Goal: Find contact information: Find contact information

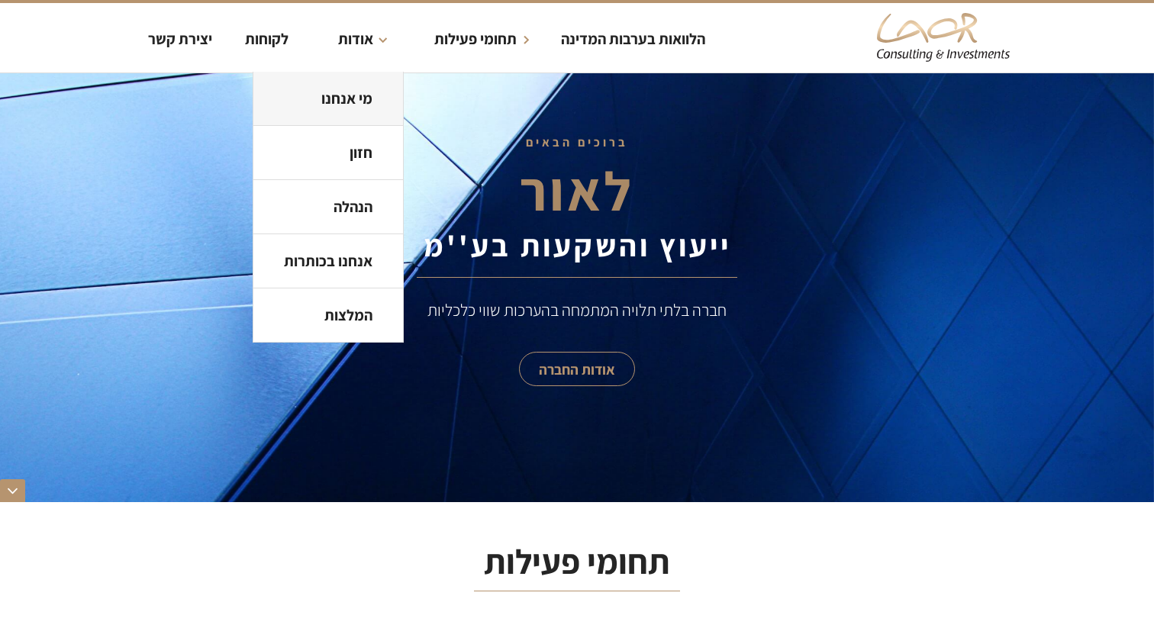
click at [347, 88] on link "מי אנחנו" at bounding box center [328, 99] width 150 height 54
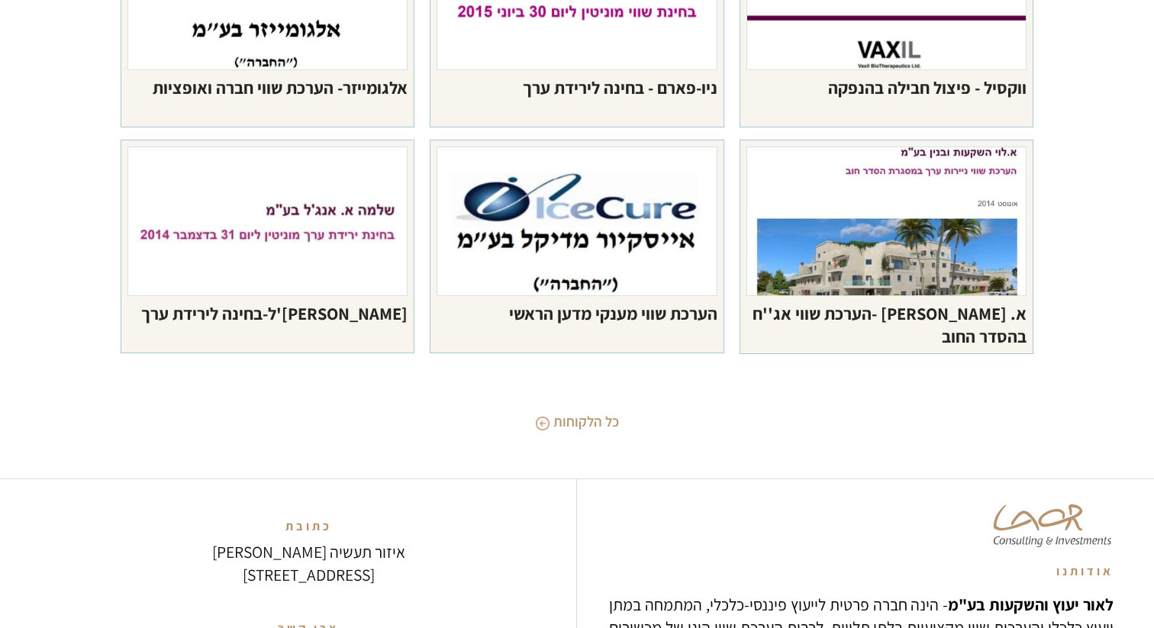
scroll to position [6833, 0]
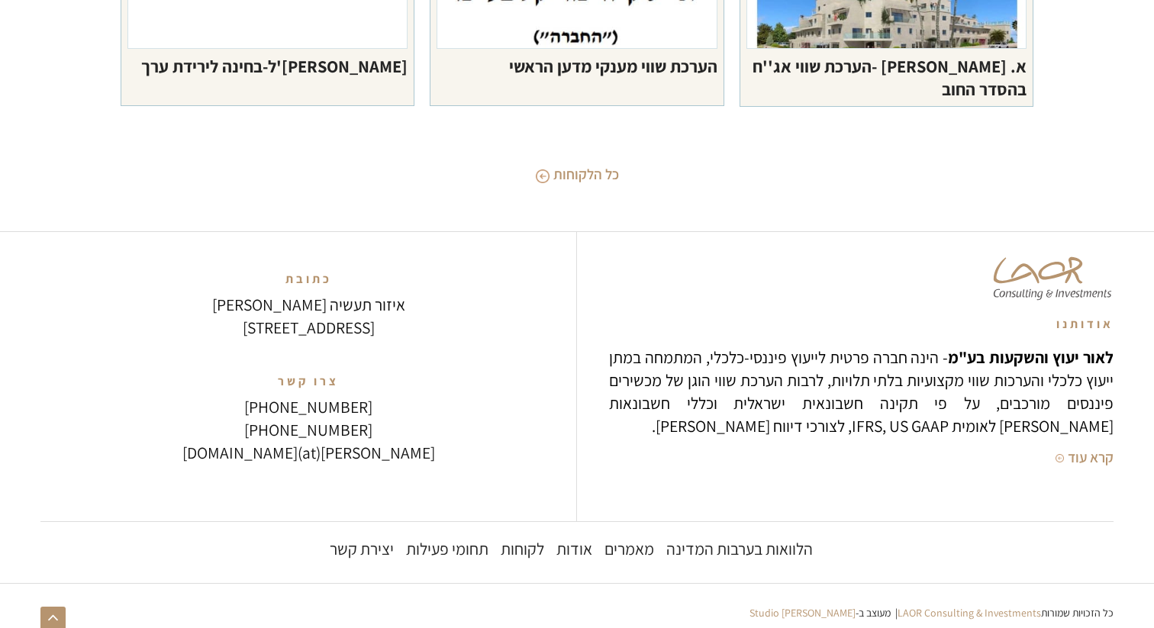
drag, startPoint x: 215, startPoint y: 347, endPoint x: 304, endPoint y: 288, distance: 107.4
click at [304, 288] on div "כתובת איזור תעשיה מטלון רחוב הביטחון 6, פתח-תקוה" at bounding box center [308, 306] width 450 height 102
copy link "איזור תעשיה מטלון רחוב הביטחון 6, פתח-תקוה"
drag, startPoint x: 382, startPoint y: 407, endPoint x: 240, endPoint y: 408, distance: 142.0
click at [240, 408] on div "+972-3-7734022 +972-54-4760991" at bounding box center [308, 418] width 360 height 46
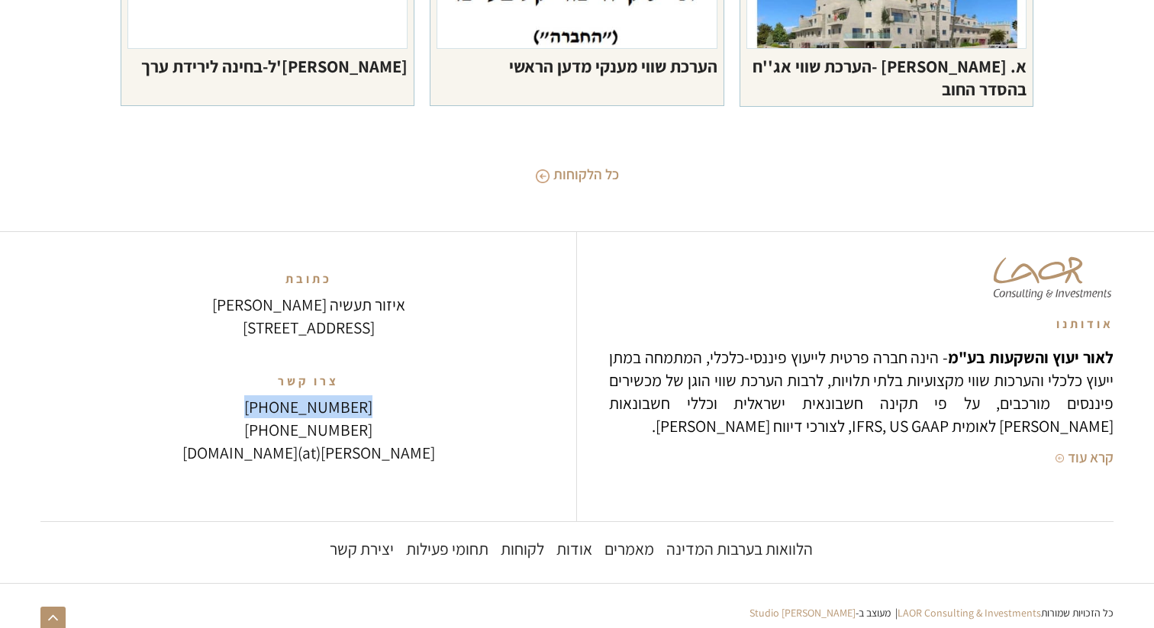
copy link "[PHONE_NUMBER]"
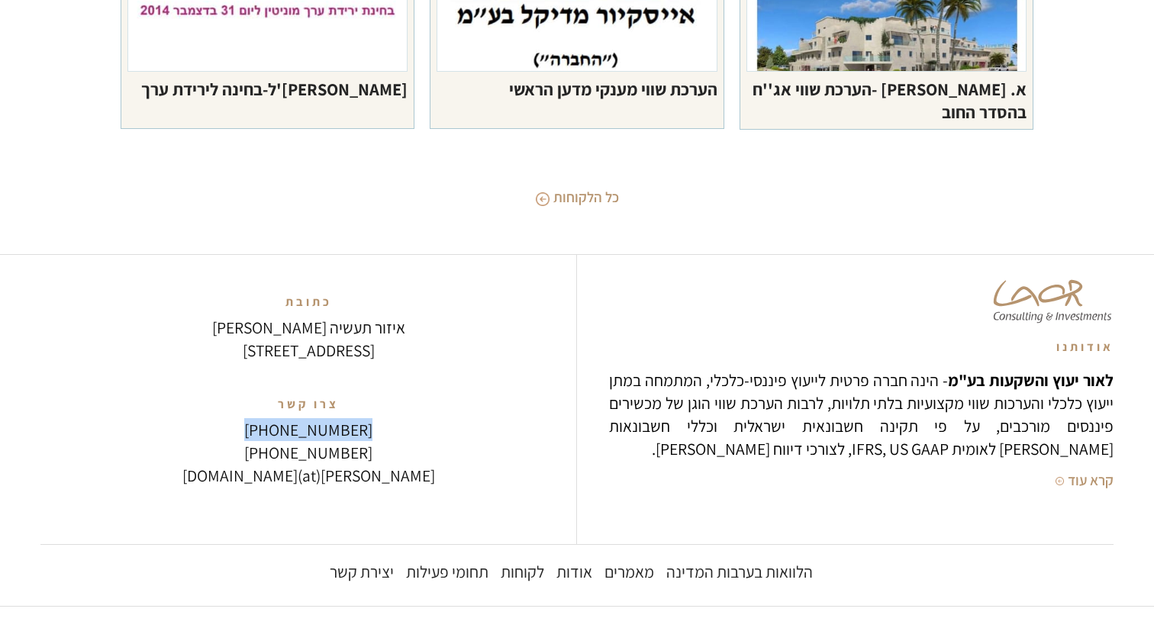
scroll to position [6804, 0]
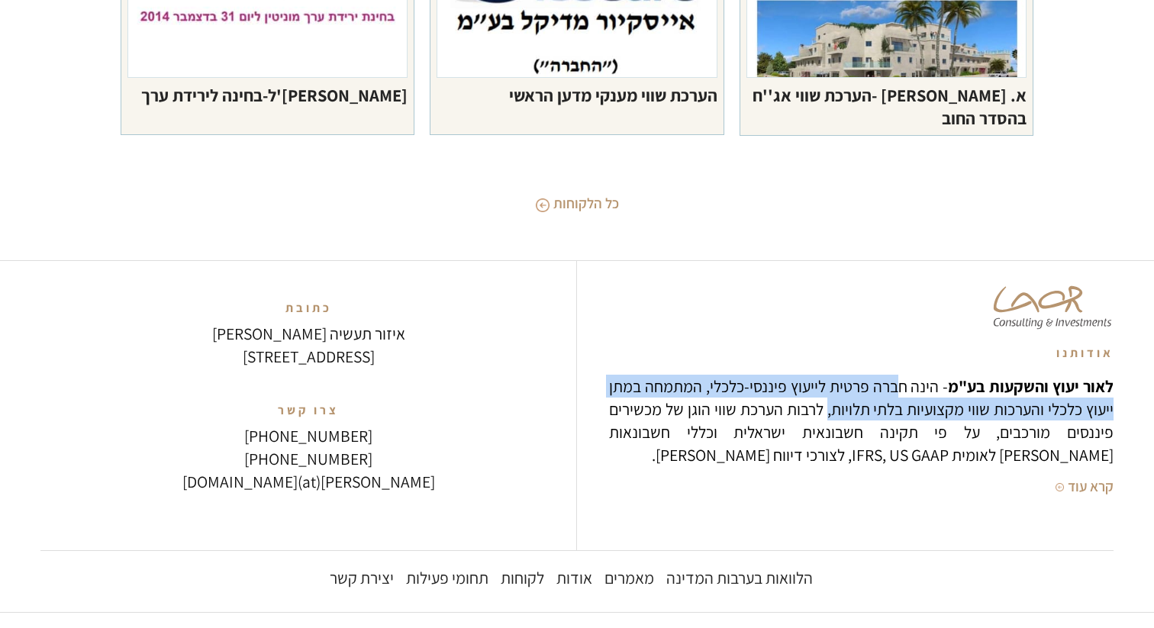
drag, startPoint x: 904, startPoint y: 386, endPoint x: 833, endPoint y: 408, distance: 74.1
click at [833, 408] on p "לאור יעוץ והשקעות בע"מ - הינה חברה פרטית לייעוץ פיננסי-כלכלי, המתמחה במתן ייעוץ…" at bounding box center [861, 421] width 505 height 92
copy p "חברה פרטית לייעוץ פיננסי-כלכלי, המתמחה במתן ייעוץ כלכלי והערכות שווי מקצועיות ב…"
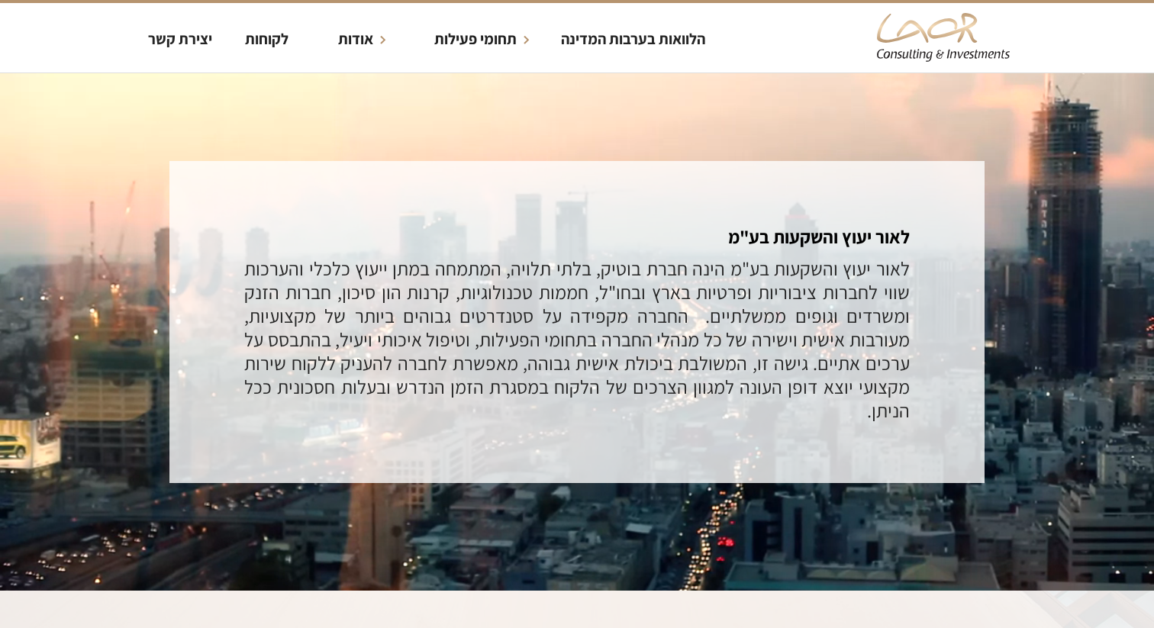
scroll to position [2662, 0]
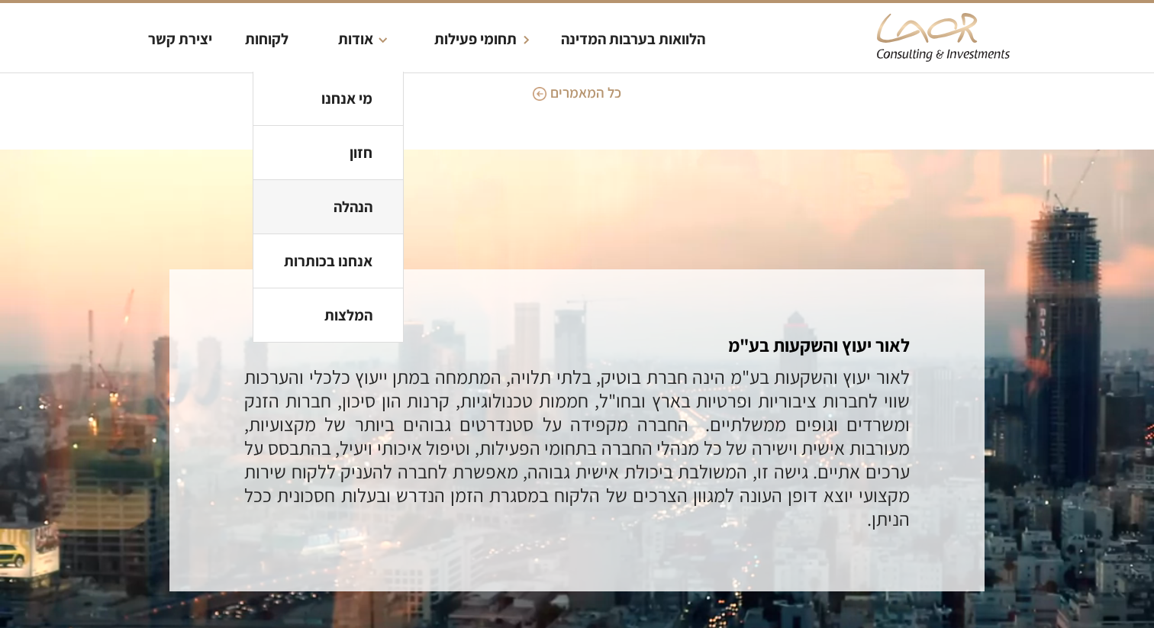
click at [361, 209] on strong "הנהלה" at bounding box center [353, 207] width 39 height 20
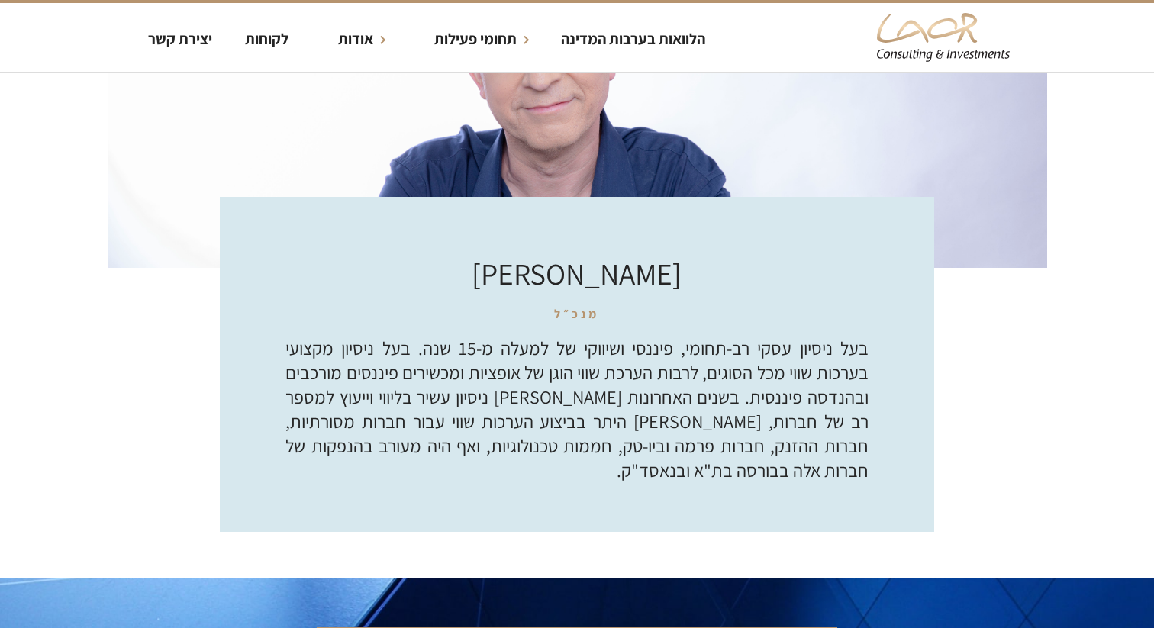
scroll to position [4252, 0]
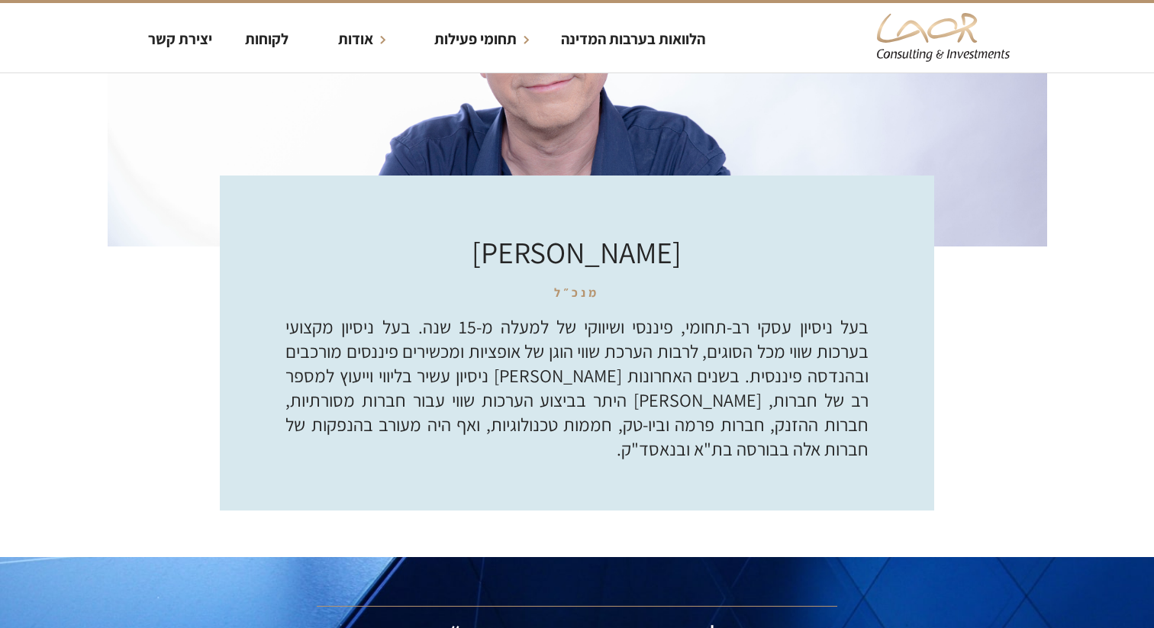
click at [710, 331] on h2 "בעל ניסיון עסקי רב-תחומי, פיננסי ושיווקי של למעלה מ-15 שנה. בעל ניסיון מקצועי ב…" at bounding box center [577, 388] width 583 height 147
click at [729, 395] on h2 "בעל ניסיון עסקי רב-תחומי, פיננסי ושיווקי של למעלה מ-15 שנה. בעל ניסיון מקצועי ב…" at bounding box center [577, 388] width 583 height 147
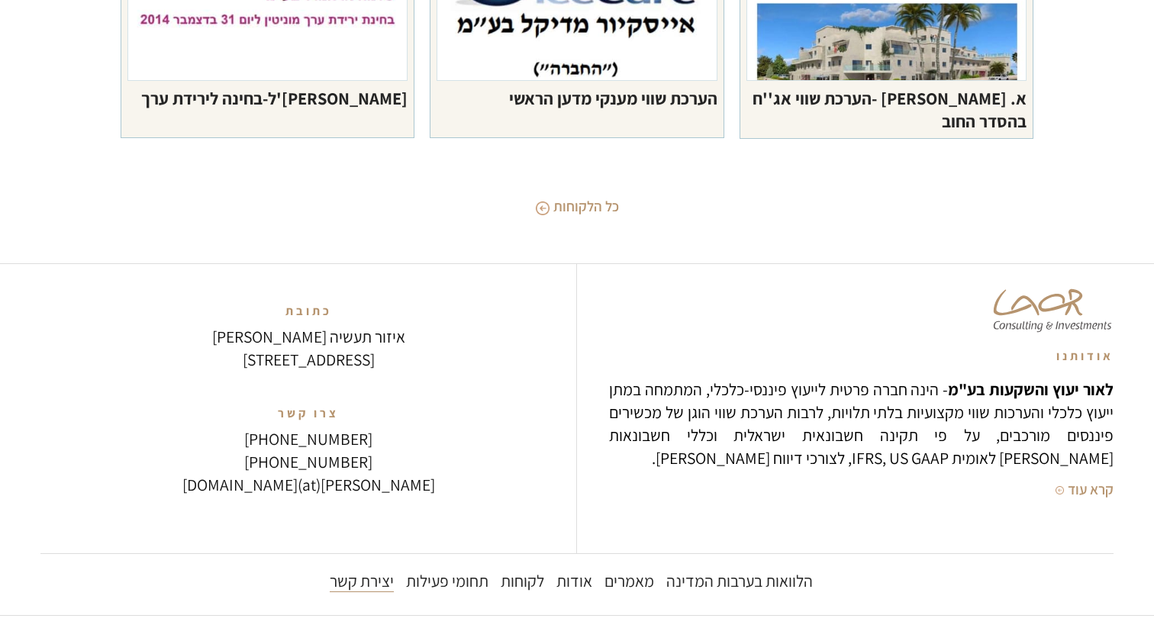
scroll to position [6790, 0]
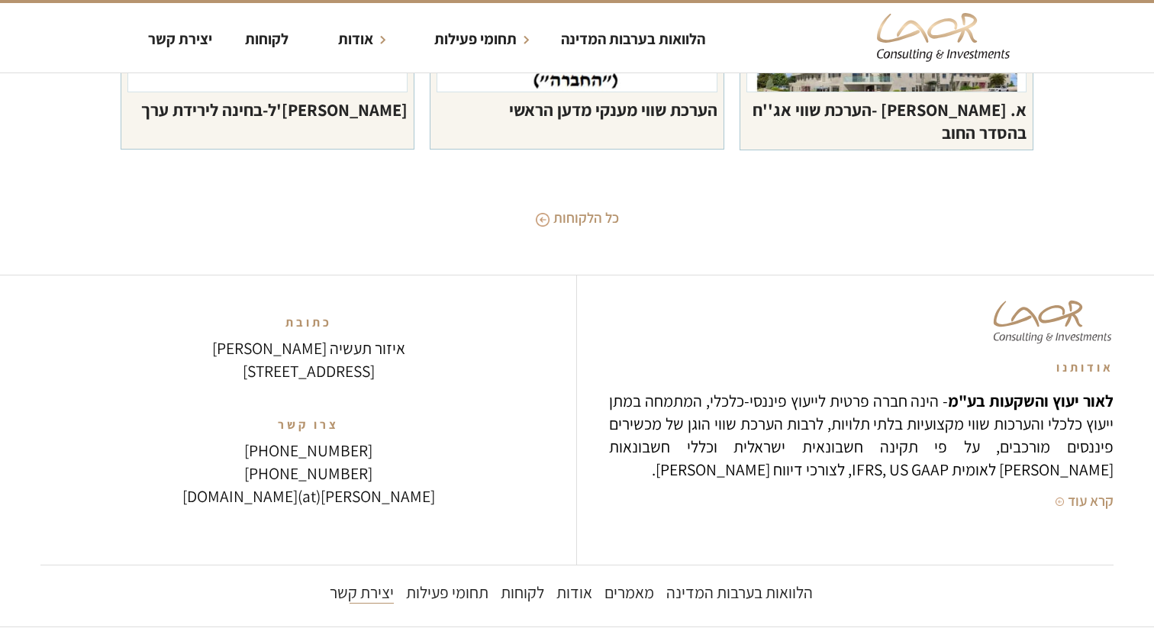
click at [371, 594] on div "יצירת קשר" at bounding box center [362, 592] width 64 height 23
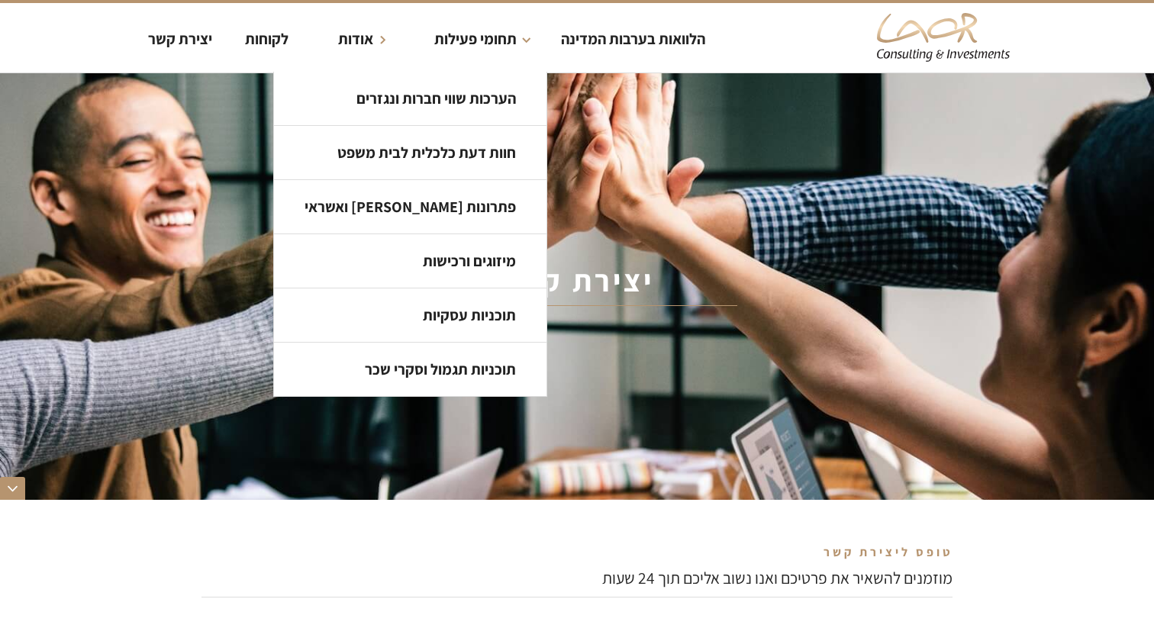
click at [360, 43] on strong "אודות" at bounding box center [355, 39] width 35 height 20
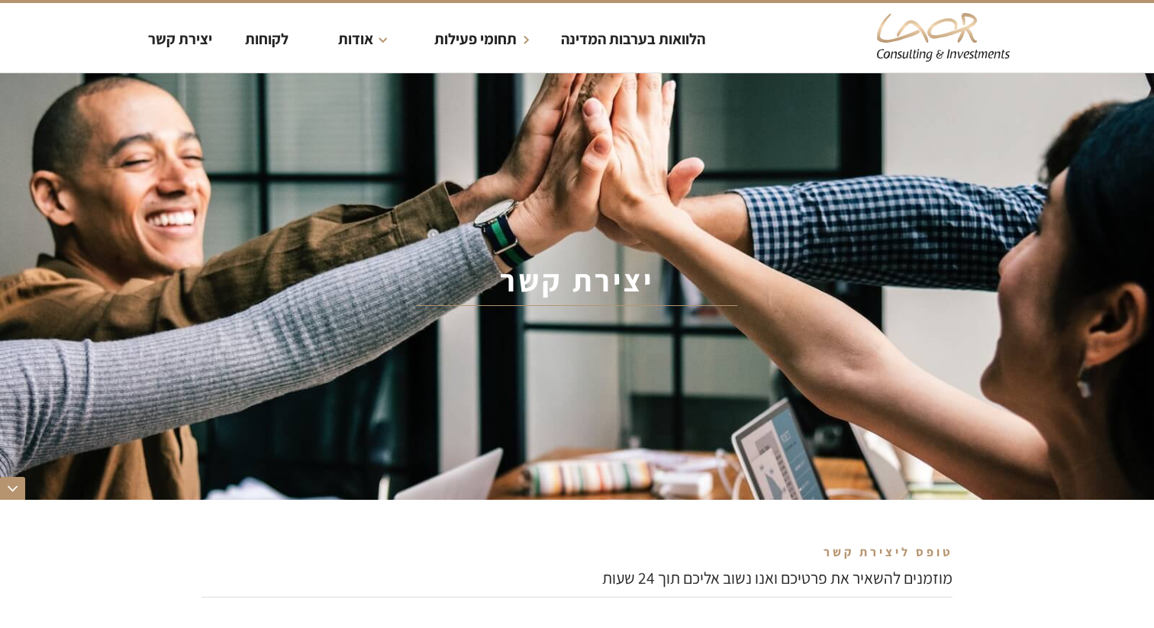
click at [353, 39] on strong "אודות" at bounding box center [355, 39] width 35 height 20
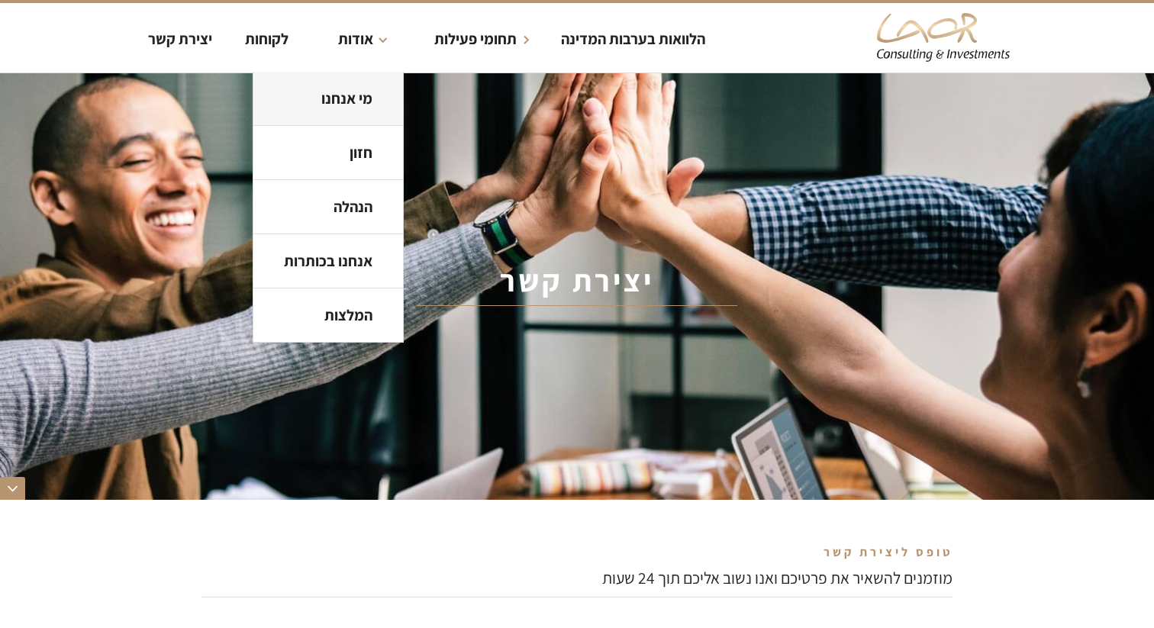
click at [360, 93] on strong "מי אנחנו" at bounding box center [346, 99] width 51 height 20
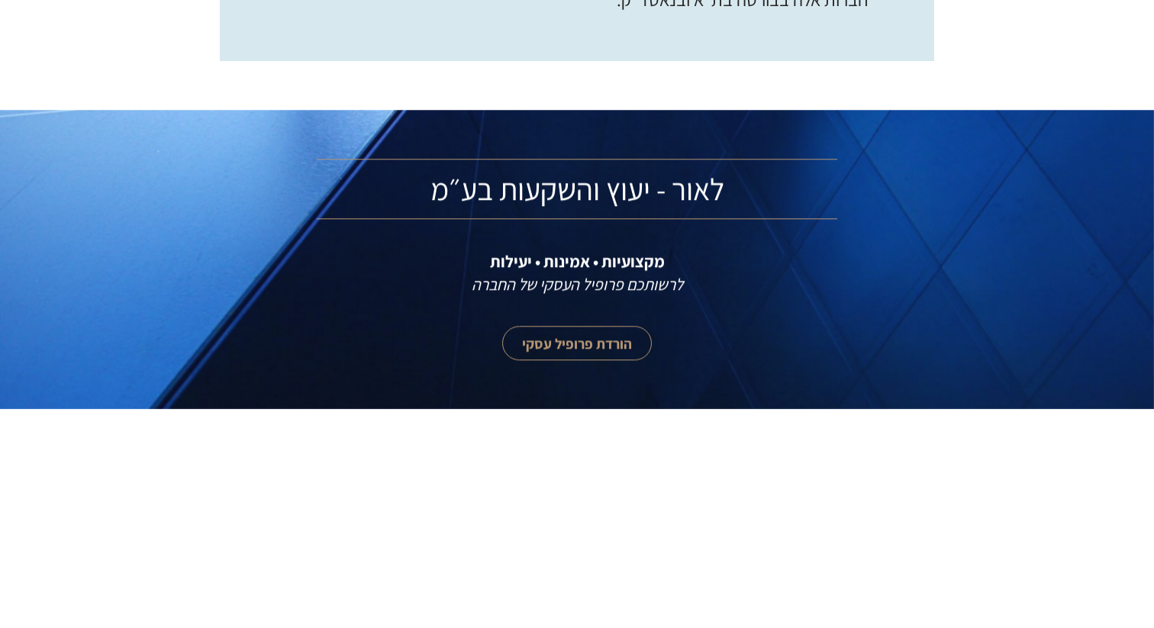
scroll to position [4745, 0]
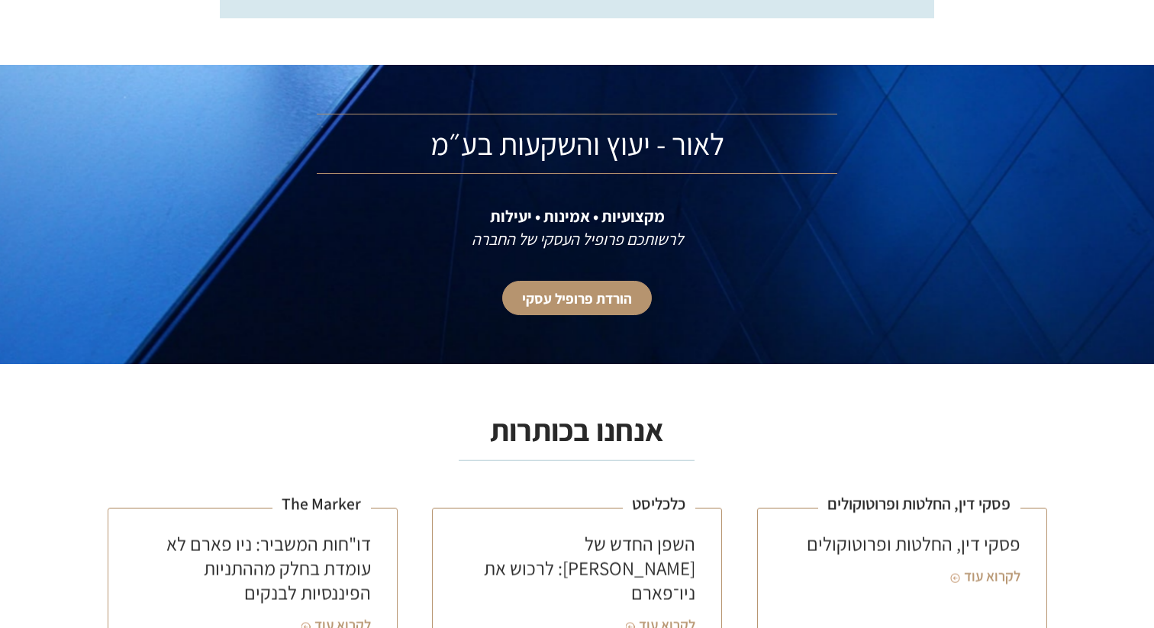
click at [579, 295] on link "הורדת פרופיל עסקי" at bounding box center [577, 298] width 150 height 34
